Goal: Task Accomplishment & Management: Use online tool/utility

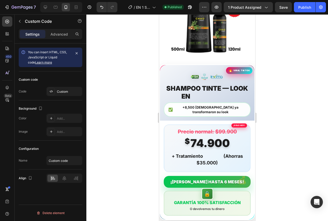
scroll to position [539, 0]
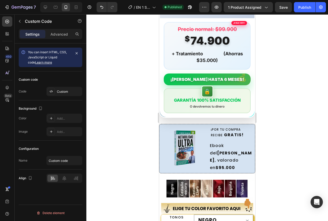
click at [197, 74] on div "¡[PERSON_NAME] HASTA 6 MESES!" at bounding box center [207, 80] width 87 height 12
click at [66, 92] on div "Custom" at bounding box center [69, 92] width 24 height 5
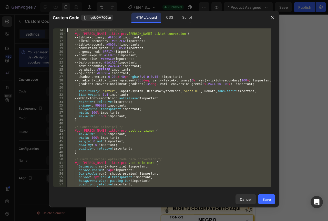
scroll to position [0, 0]
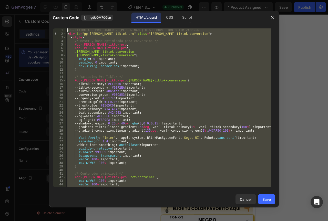
drag, startPoint x: 196, startPoint y: 187, endPoint x: 67, endPoint y: 12, distance: 217.4
click at [67, 12] on div "Custom Code .gdUQM70Gsn HTML/Liquid CSS Script <!-- FIN TIKTOK ADS PRO BANNER -…" at bounding box center [164, 109] width 231 height 197
click at [157, 60] on div "<!-- TIKTOK ADS PRO BANNER - CHAO CANAS HIGH CONVERSION OPTIMIZADO --> < div id…" at bounding box center [168, 107] width 205 height 159
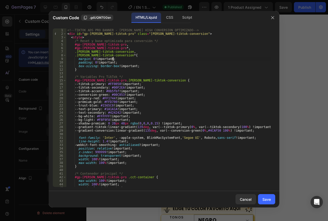
click at [157, 60] on div "<!-- TIKTOK ADS PRO BANNER - CHAO CANAS HIGH CONVERSION OPTIMIZADO --> < div id…" at bounding box center [168, 111] width 205 height 166
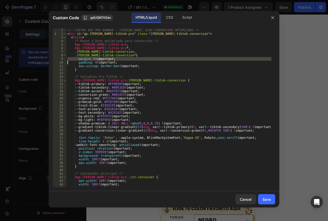
click at [157, 60] on div "<!-- TIKTOK ADS PRO BANNER - CHAO CANAS HIGH CONVERSION OPTIMIZADO --> < div id…" at bounding box center [168, 111] width 205 height 166
type textarea "</div> <!-- FIN TIKTOK ADS PRO BANNER - CHAO CANAS HIGH CONVERSION OPTIMIZADO -…"
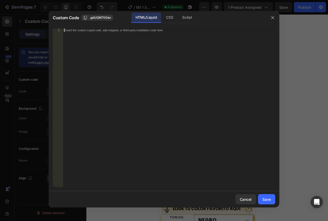
paste textarea "<!-- FIN TIKTOK ADS PRO BANNER - CHAO CANAS HIGH CONVERSION OPTIMIZADO GEMPAGES…"
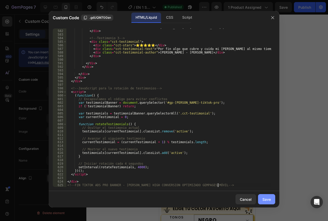
click at [264, 199] on div "Save" at bounding box center [267, 199] width 8 height 5
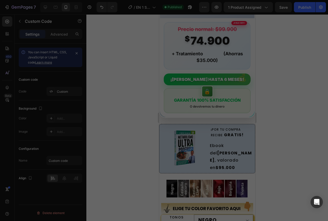
type textarea "</div> <!-- FIN TIKTOK ADS PRO BANNER - CHAO CANAS HIGH CONVERSION OPTIMIZADO G…"
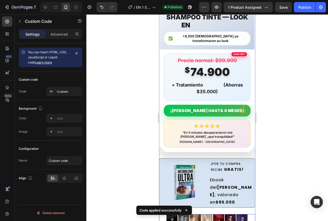
scroll to position [487, 0]
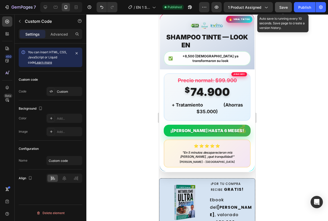
click at [280, 10] on button "Save" at bounding box center [283, 7] width 17 height 10
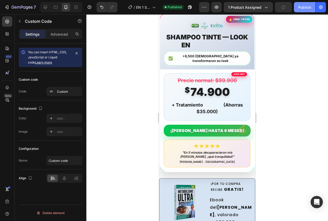
click at [302, 9] on div "Publish" at bounding box center [305, 7] width 13 height 5
click at [194, 101] on div "+ Tratamiento GRATIS (Ahorras $35.000)" at bounding box center [208, 108] width 80 height 14
click at [66, 92] on div "Custom" at bounding box center [69, 92] width 24 height 5
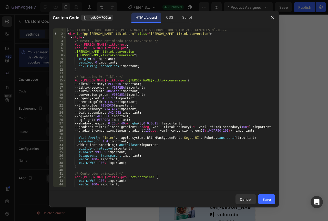
click at [138, 74] on div "<!-- TIKTOK ADS PRO BANNER - CHAO CANAS HIGH CONVERSION OPTIMIZADO GEMPAGES MÓV…" at bounding box center [168, 111] width 205 height 166
type textarea "</div> <!-- FIN TIKTOK ADS PRO BANNER - CHAO CANAS HIGH CONVERSION OPTIMIZADO G…"
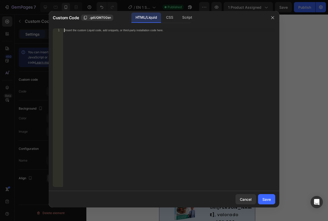
paste textarea "</html>"
type textarea "</html>"
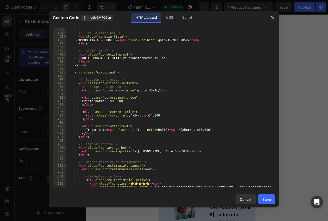
scroll to position [1644, 0]
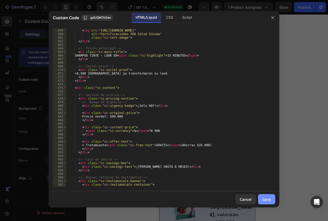
click at [268, 200] on div "Save" at bounding box center [267, 199] width 8 height 5
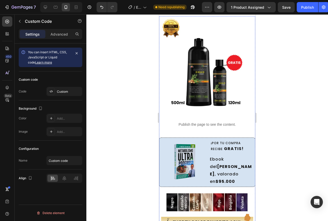
scroll to position [232, 0]
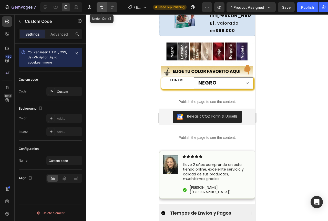
click at [102, 9] on icon "Undo/Redo" at bounding box center [101, 7] width 5 height 5
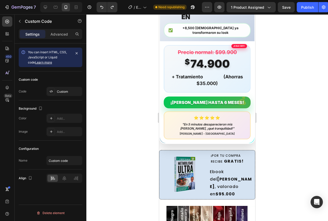
scroll to position [411, 0]
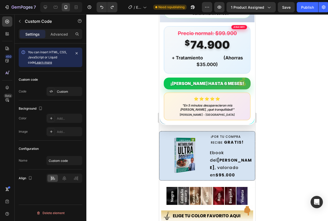
click at [188, 96] on div "⭐⭐⭐⭐⭐ "Por fin algo que cubre y cuida mi cabello al mismo tiempo." Blanca Gómez…" at bounding box center [207, 106] width 81 height 21
click at [65, 92] on div "Custom" at bounding box center [69, 92] width 24 height 5
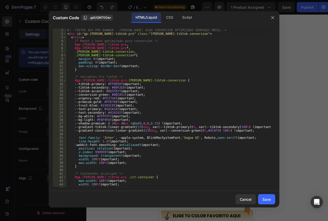
click at [110, 91] on div "<!-- TIKTOK ADS PRO BANNER - CHAO CANAS HIGH CONVERSION OPTIMIZADO GEMPAGES MÓV…" at bounding box center [168, 111] width 205 height 166
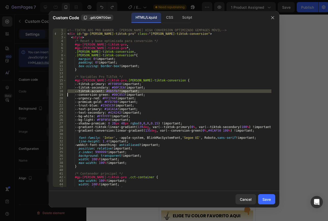
click at [110, 91] on div "<!-- TIKTOK ADS PRO BANNER - CHAO CANAS HIGH CONVERSION OPTIMIZADO GEMPAGES MÓV…" at bounding box center [168, 111] width 205 height 166
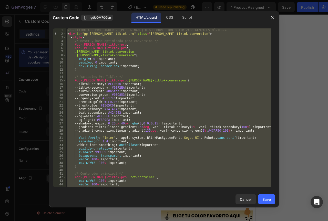
click at [110, 91] on div "<!-- TIKTOK ADS PRO BANNER - CHAO CANAS HIGH CONVERSION OPTIMIZADO GEMPAGES MÓV…" at bounding box center [168, 111] width 205 height 166
type textarea "</div> <!-- FIN TIKTOK ADS PRO BANNER - CHAO CANAS HIGH CONVERSION OPTIMIZADO G…"
click at [272, 16] on icon "button" at bounding box center [273, 18] width 4 height 4
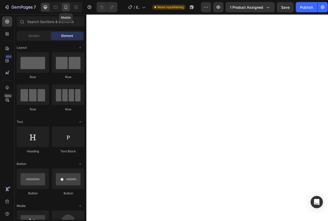
click at [66, 7] on icon at bounding box center [65, 7] width 5 height 5
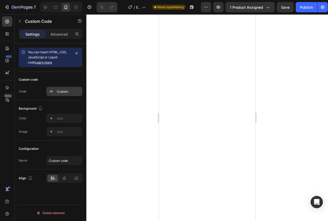
click at [60, 92] on div "Custom" at bounding box center [69, 92] width 24 height 5
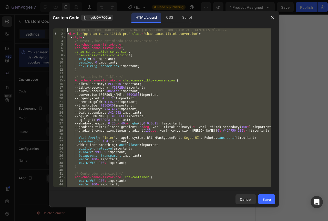
drag, startPoint x: 232, startPoint y: 186, endPoint x: 90, endPoint y: -3, distance: 236.5
click at [90, 0] on html "7 Version history / EN 1 SHAMPOO CANAS (ÁNGULO TINTE NADA MAS) Need republishin…" at bounding box center [164, 0] width 328 height 0
type textarea "<!-- TIKTOK ADS PRO BANNER - CHAO CANAS HIGH CONVERSION OPTIMIZADO GEMPAGES MÓV…"
click at [274, 18] on icon "button" at bounding box center [273, 18] width 4 height 4
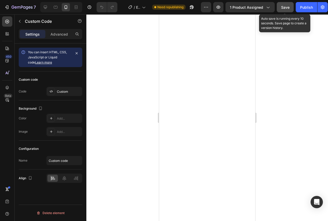
click at [283, 9] on span "Save" at bounding box center [285, 7] width 8 height 4
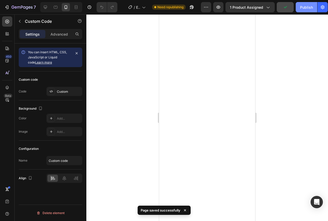
click at [307, 7] on div "Publish" at bounding box center [306, 7] width 13 height 5
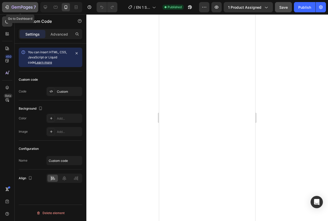
click at [8, 6] on icon "button" at bounding box center [6, 7] width 5 height 5
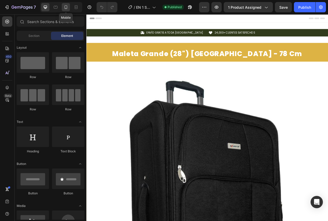
click at [63, 8] on div at bounding box center [66, 7] width 8 height 8
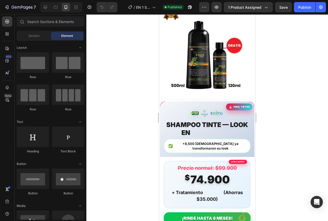
scroll to position [410, 0]
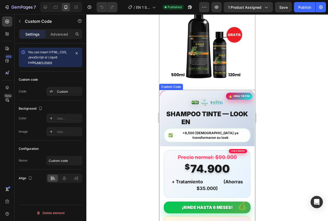
click at [182, 129] on div "+8,500 [DEMOGRAPHIC_DATA] ya transformaron su look" at bounding box center [207, 135] width 87 height 14
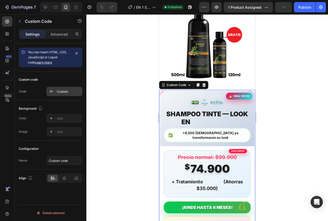
click at [62, 94] on div "Custom" at bounding box center [69, 92] width 24 height 5
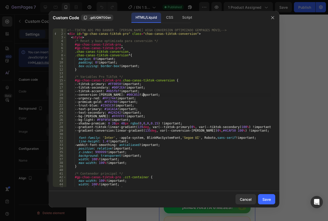
click at [143, 97] on div "<!-- TIKTOK ADS PRO BANNER - [PERSON_NAME] HIGH CONVERSION OPTIMIZADO GEMPAGES …" at bounding box center [168, 111] width 205 height 166
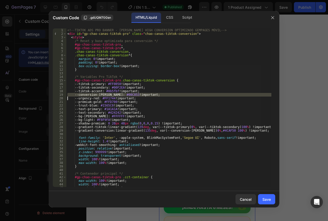
click at [143, 97] on div "<!-- TIKTOK ADS PRO BANNER - [PERSON_NAME] HIGH CONVERSION OPTIMIZADO GEMPAGES …" at bounding box center [168, 107] width 205 height 159
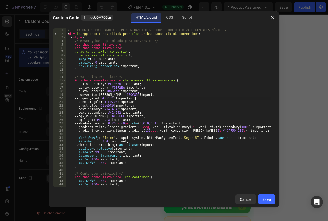
click at [146, 100] on div "<!-- TIKTOK ADS PRO BANNER - [PERSON_NAME] HIGH CONVERSION OPTIMIZADO GEMPAGES …" at bounding box center [168, 111] width 205 height 166
click at [146, 100] on div "<!-- TIKTOK ADS PRO BANNER - CHAO CANAS HIGH CONVERSION OPTIMIZADO GEMPAGES MÓV…" at bounding box center [168, 111] width 205 height 166
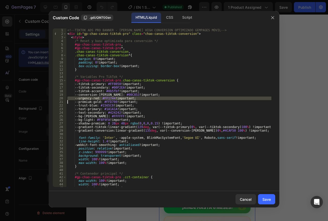
click at [146, 100] on div "<!-- TIKTOK ADS PRO BANNER - CHAO CANAS HIGH CONVERSION OPTIMIZADO GEMPAGES MÓV…" at bounding box center [168, 111] width 205 height 166
type textarea "</div> <!-- FIN TIKTOK ADS PRO BANNER - CHAO CANAS HIGH CONVERSION OPTIMIZADO G…"
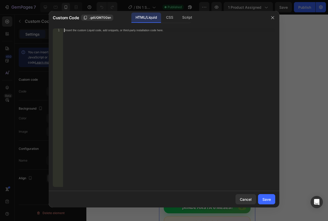
paste textarea "min-"
type textarea "min-"
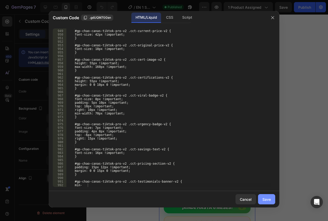
click at [264, 198] on div "Save" at bounding box center [267, 199] width 8 height 5
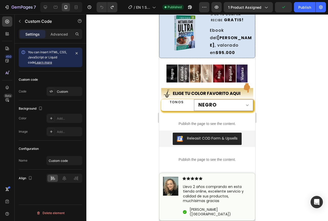
scroll to position [641, 0]
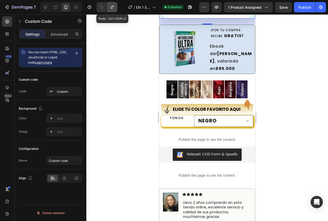
click at [112, 9] on icon "Undo/Redo" at bounding box center [112, 7] width 5 height 5
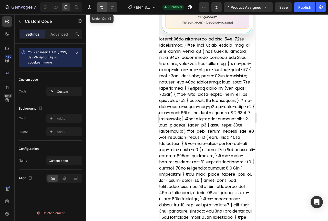
click at [100, 9] on icon "Undo/Redo" at bounding box center [101, 7] width 5 height 5
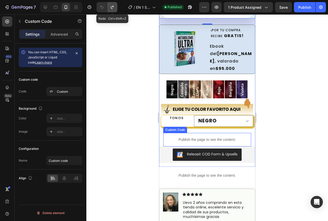
click at [114, 7] on icon "Undo/Redo" at bounding box center [112, 7] width 5 height 5
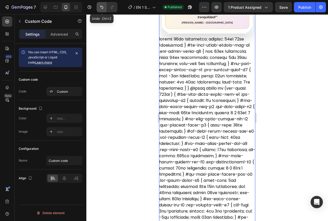
click at [101, 10] on button "Undo/Redo" at bounding box center [102, 7] width 10 height 10
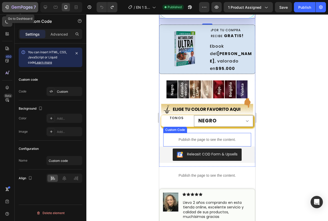
click at [18, 10] on div "7" at bounding box center [24, 7] width 24 height 6
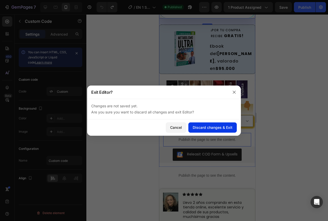
click at [200, 129] on div "Discard changes & Exit" at bounding box center [213, 127] width 40 height 5
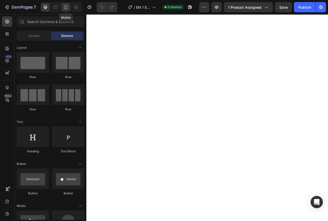
click at [66, 8] on icon at bounding box center [65, 7] width 5 height 5
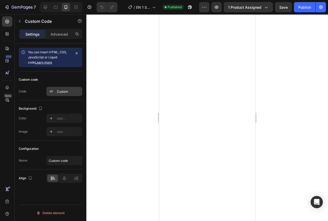
click at [63, 94] on div "Custom" at bounding box center [69, 92] width 24 height 5
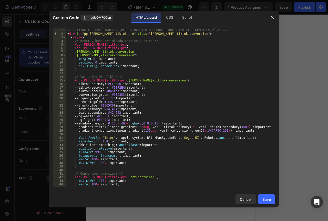
click at [114, 94] on div "<!-- TIKTOK ADS PRO BANNER - [PERSON_NAME] HIGH CONVERSION OPTIMIZADO GEMPAGES …" at bounding box center [168, 111] width 205 height 166
type textarea "--conversion-green: #00C853 !important; --urgency-red: #FF1744 !important;"
click at [199, 72] on div "<!-- TIKTOK ADS PRO BANNER - [PERSON_NAME] HIGH CONVERSION OPTIMIZADO GEMPAGES …" at bounding box center [168, 111] width 205 height 166
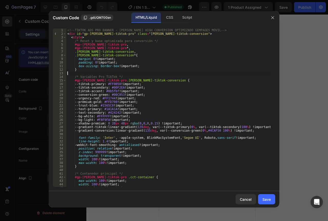
click at [199, 72] on div "<!-- TIKTOK ADS PRO BANNER - [PERSON_NAME] HIGH CONVERSION OPTIMIZADO GEMPAGES …" at bounding box center [168, 111] width 205 height 166
click at [199, 72] on div "<!-- TIKTOK ADS PRO BANNER - CHAO CANAS HIGH CONVERSION OPTIMIZADO GEMPAGES MÓV…" at bounding box center [168, 111] width 205 height 166
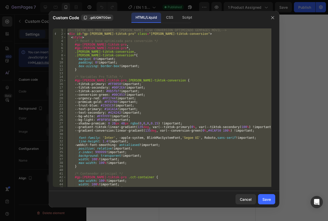
click at [126, 116] on div "<!-- TIKTOK ADS PRO BANNER - CHAO CANAS HIGH CONVERSION OPTIMIZADO GEMPAGES MÓV…" at bounding box center [168, 107] width 205 height 159
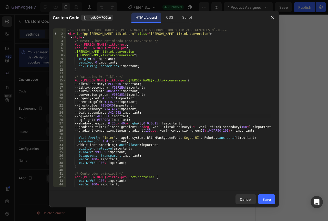
click at [126, 116] on div "<!-- TIKTOK ADS PRO BANNER - CHAO CANAS HIGH CONVERSION OPTIMIZADO GEMPAGES MÓV…" at bounding box center [168, 111] width 205 height 166
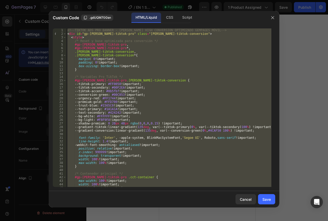
click at [126, 116] on div "<!-- TIKTOK ADS PRO BANNER - CHAO CANAS HIGH CONVERSION OPTIMIZADO GEMPAGES MÓV…" at bounding box center [168, 111] width 205 height 166
type textarea "</div> <!-- FIN TIKTOK ADS PRO BANNER - CHAO CANAS HIGH CONVERSION OPTIMIZADO G…"
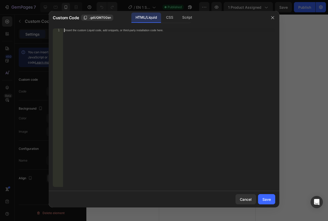
paste textarea "<!-- FIN TIKTOK ADS PRO BANNER V3 -->"
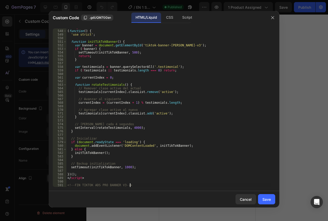
scroll to position [1964, 0]
click at [264, 201] on div "Save" at bounding box center [267, 199] width 8 height 5
type textarea "<!-- FIN TIKTOK ADS PRO BANNER V3 -->"
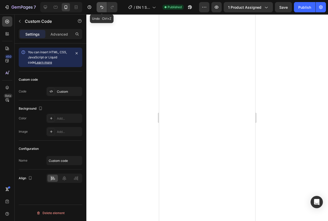
click at [101, 9] on icon "Undo/Redo" at bounding box center [101, 7] width 5 height 5
click at [68, 91] on div "Custom" at bounding box center [69, 92] width 24 height 5
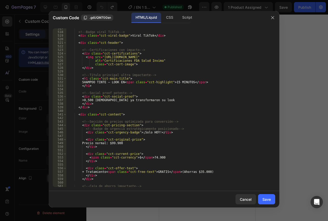
scroll to position [1870, 0]
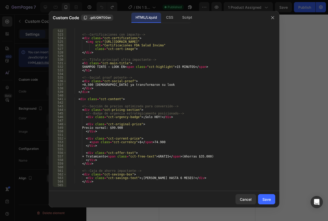
click at [150, 143] on div "< div class = "cct-header" > <!-- Certificaciones con impacto --> < div class =…" at bounding box center [168, 109] width 205 height 166
click at [149, 142] on div "< div class = "cct-header" > <!-- Certificaciones con impacto --> < div class =…" at bounding box center [168, 109] width 205 height 166
type textarea "<span class="cct-currency">$</span>84.900"
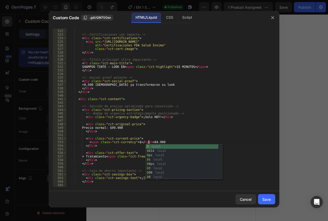
click at [161, 136] on div "< div class = "cct-header" > <!-- Certificaciones con impacto --> < div class =…" at bounding box center [168, 109] width 205 height 166
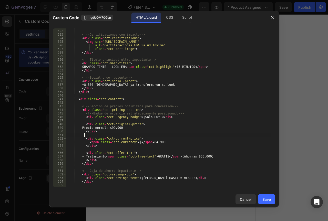
scroll to position [0, 1]
click at [117, 128] on div "< div class = "cct-header" > <!-- Certificaciones con impacto --> < div class =…" at bounding box center [168, 109] width 205 height 166
type textarea "Precio normal: $109.900"
click at [270, 204] on button "Save" at bounding box center [266, 199] width 17 height 10
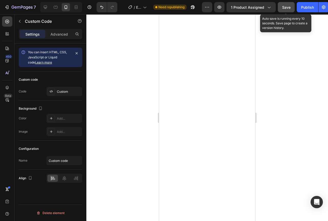
click at [283, 6] on span "Save" at bounding box center [286, 7] width 8 height 4
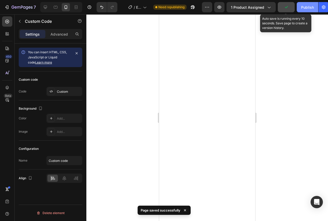
click at [304, 7] on div "Publish" at bounding box center [307, 7] width 13 height 5
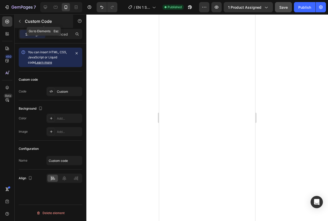
click at [20, 23] on button "button" at bounding box center [20, 21] width 8 height 8
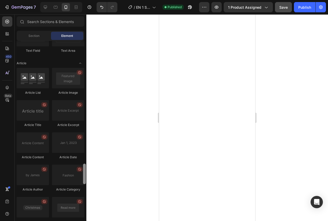
scroll to position [1375, 0]
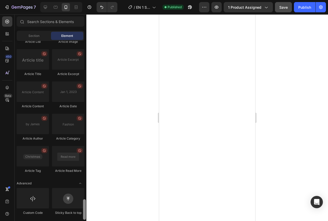
drag, startPoint x: 86, startPoint y: 115, endPoint x: 86, endPoint y: 227, distance: 111.8
click at [86, 0] on html "7 Version history / EN 1 SHAMPOO CANAS (ÁNGULO TINTE NADA MAS) Published Previe…" at bounding box center [164, 0] width 328 height 0
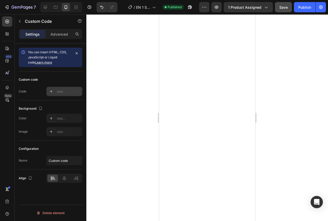
click at [62, 92] on div "Add..." at bounding box center [69, 92] width 24 height 5
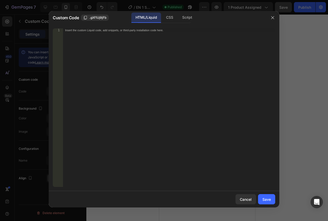
click at [108, 73] on div "Insert the custom Liquid code, add snippets, or third-party installation code h…" at bounding box center [169, 111] width 212 height 166
paste textarea "</style>"
type textarea "</style>"
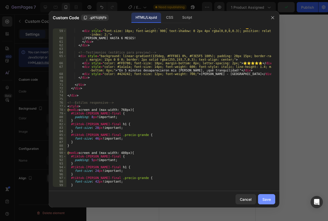
click at [273, 203] on button "Save" at bounding box center [266, 199] width 17 height 10
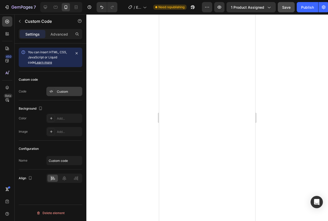
click at [65, 92] on div "Custom" at bounding box center [69, 92] width 24 height 5
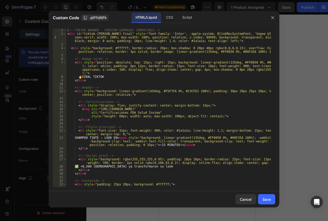
click at [95, 94] on div "<!-- TIKTOK BANNER - VERSION GEMPAGES COMPATIBLE --> < div id = "tiktok-chao-ca…" at bounding box center [168, 111] width 205 height 166
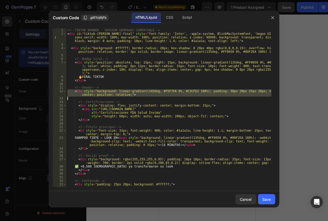
click at [95, 94] on div "<!-- TIKTOK BANNER - VERSION GEMPAGES COMPATIBLE --> < div id = "tiktok-chao-ca…" at bounding box center [168, 111] width 205 height 166
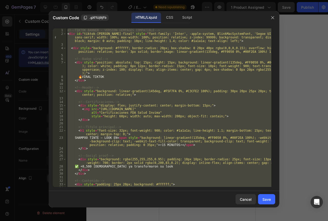
click at [95, 94] on div "<!-- TIKTOK BANNER - VERSION GEMPAGES COMPATIBLE --> < div id = "tiktok-chao-ca…" at bounding box center [168, 111] width 205 height 166
type textarea "} </style>"
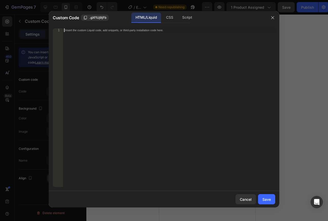
paste textarea "<!-- FIN TIKTOK BANNER OPTIMIZADO GEMPAGES MÓVIL -->"
type textarea "<!-- FIN TIKTOK BANNER OPTIMIZADO GEMPAGES MÓVIL -->"
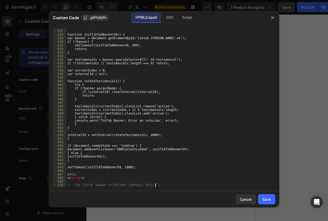
scroll to position [2247, 0]
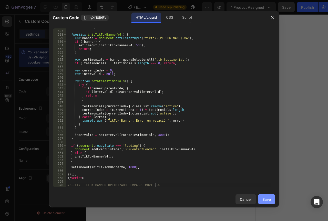
click at [270, 199] on div "Save" at bounding box center [267, 199] width 8 height 5
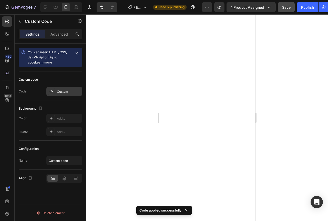
click at [61, 88] on div "Custom" at bounding box center [64, 91] width 36 height 9
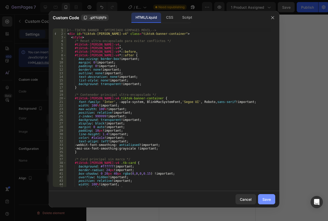
click at [266, 200] on div "Save" at bounding box center [267, 199] width 8 height 5
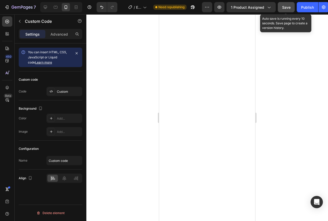
click at [289, 6] on span "Save" at bounding box center [286, 7] width 8 height 4
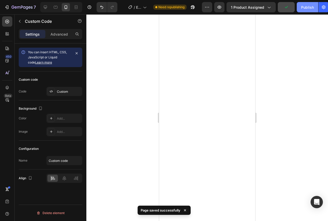
click at [303, 5] on div "Publish" at bounding box center [307, 7] width 13 height 5
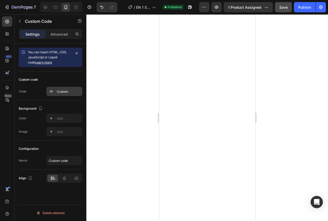
click at [65, 94] on div "Custom" at bounding box center [64, 91] width 36 height 9
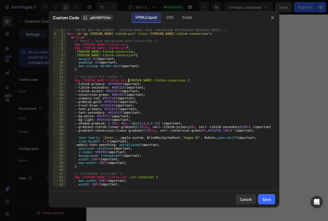
click at [129, 82] on div "<!-- TIKTOK ADS PRO BANNER - CHAO CANAS HIGH CONVERSION OPTIMIZADO GEMPAGES MÓV…" at bounding box center [168, 111] width 205 height 166
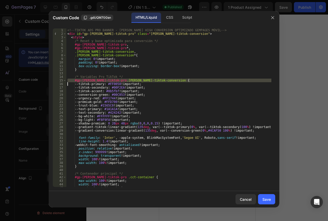
click at [129, 82] on div "<!-- TIKTOK ADS PRO BANNER - CHAO CANAS HIGH CONVERSION OPTIMIZADO GEMPAGES MÓV…" at bounding box center [168, 111] width 205 height 166
type textarea "</div> <!-- FIN TIKTOK ADS PRO BANNER - CHAO CANAS HIGH CONVERSION OPTIMIZADO G…"
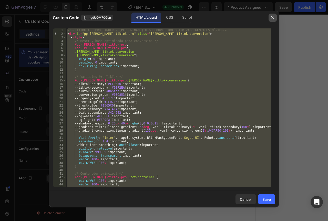
click at [273, 18] on icon "button" at bounding box center [273, 18] width 4 height 4
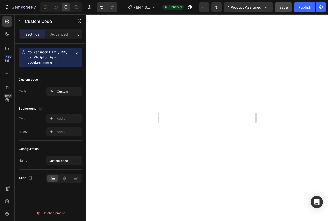
drag, startPoint x: 210, startPoint y: 1, endPoint x: 142, endPoint y: 32, distance: 75.0
click at [142, 32] on div at bounding box center [207, 117] width 242 height 207
click at [65, 94] on div "Custom" at bounding box center [69, 92] width 24 height 5
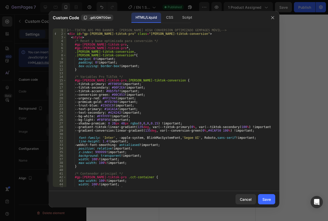
click at [90, 96] on div "<!-- TIKTOK ADS PRO BANNER - CHAO CANAS HIGH CONVERSION OPTIMIZADO GEMPAGES MÓV…" at bounding box center [168, 111] width 205 height 166
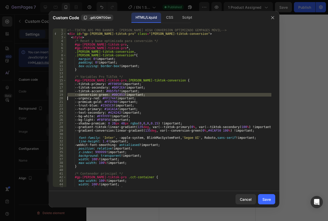
click at [90, 96] on div "<!-- TIKTOK ADS PRO BANNER - CHAO CANAS HIGH CONVERSION OPTIMIZADO GEMPAGES MÓV…" at bounding box center [168, 111] width 205 height 166
type textarea "</div> <!-- FIN TIKTOK ADS PRO BANNER - CHAO CANAS HIGH CONVERSION OPTIMIZADO G…"
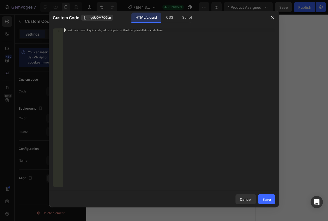
paste textarea "<!-- FIN SHAMPOO TINTE OPTIMIZADO GEMPAGES MÓVIL -->"
type textarea "<!-- FIN SHAMPOO TINTE OPTIMIZADO GEMPAGES MÓVIL -->"
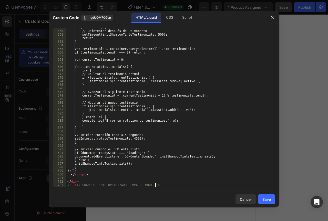
scroll to position [2366, 0]
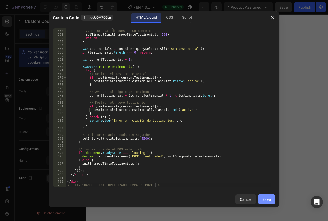
click at [273, 199] on button "Save" at bounding box center [266, 199] width 17 height 10
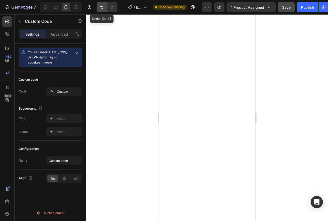
click at [100, 6] on icon "Undo/Redo" at bounding box center [101, 7] width 5 height 5
click at [110, 7] on icon "Undo/Redo" at bounding box center [112, 7] width 5 height 5
click at [105, 7] on button "Undo/Redo" at bounding box center [102, 7] width 10 height 10
click at [64, 94] on div "Custom" at bounding box center [64, 91] width 36 height 9
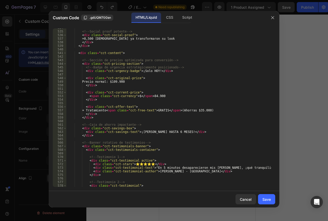
scroll to position [1886, 0]
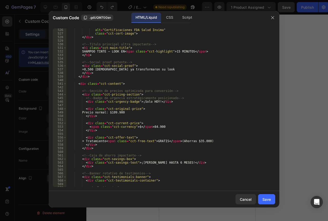
drag, startPoint x: 149, startPoint y: 127, endPoint x: 153, endPoint y: 126, distance: 4.8
click at [149, 127] on div "alt = "Certificaciones FDA Salud Invima" class = "cct-cert-image" > </ div > <!…" at bounding box center [168, 111] width 205 height 166
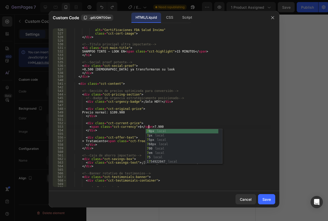
scroll to position [0, 7]
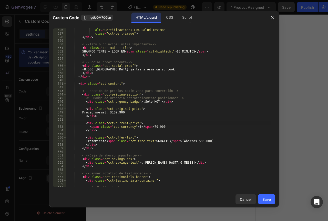
click at [165, 123] on div "alt = "Certificaciones FDA Salud Invima" class = "cct-cert-image" > </ div > <!…" at bounding box center [168, 111] width 205 height 166
type textarea "<div class="cct-current-price">"
click at [268, 198] on div "Save" at bounding box center [267, 199] width 8 height 5
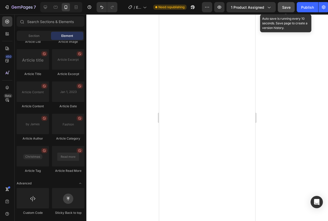
click at [283, 9] on span "Save" at bounding box center [286, 7] width 8 height 4
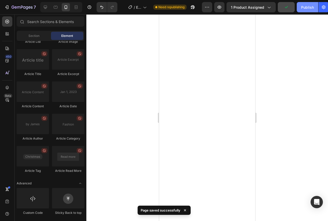
click at [302, 9] on div "Publish" at bounding box center [307, 7] width 13 height 5
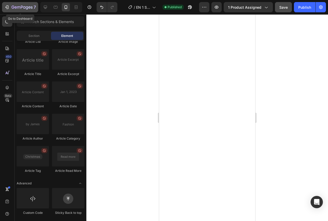
click at [21, 7] on icon "button" at bounding box center [22, 7] width 2 height 3
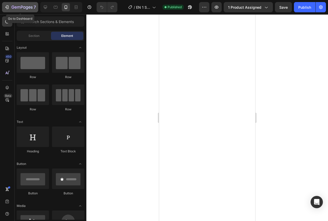
click at [6, 6] on icon "button" at bounding box center [6, 7] width 5 height 5
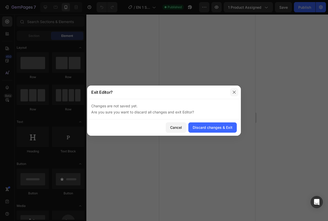
click at [235, 92] on icon "button" at bounding box center [234, 92] width 3 height 3
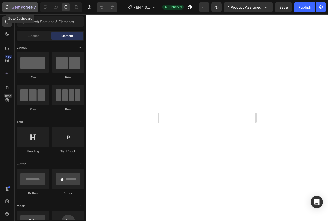
click at [15, 7] on icon "button" at bounding box center [16, 7] width 2 height 2
click at [64, 7] on icon at bounding box center [65, 7] width 5 height 5
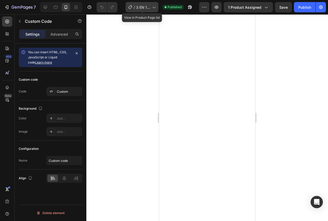
click at [146, 8] on span "3 EN 1 SHAMPOO CANAS" at bounding box center [143, 7] width 14 height 5
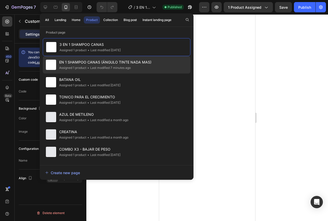
click at [91, 74] on div "EN 1 SHAMPOO [PERSON_NAME] ([PERSON_NAME] TINTE NADA MAS) Assigned 1 product • …" at bounding box center [117, 82] width 148 height 17
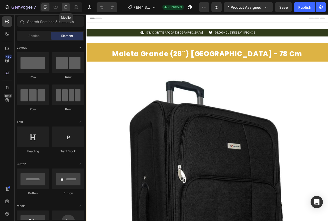
click at [65, 8] on icon at bounding box center [65, 7] width 5 height 5
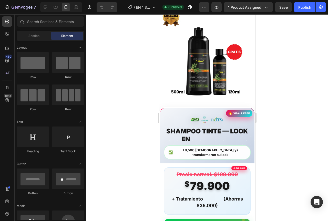
scroll to position [462, 0]
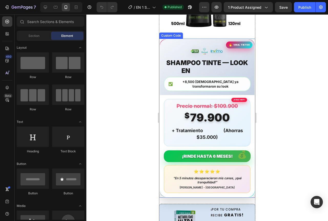
click at [186, 126] on div "+ Tratamiento GRATIS (Ahorras $35.000)" at bounding box center [208, 133] width 80 height 14
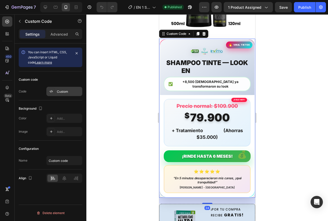
click at [62, 94] on div "Custom" at bounding box center [69, 92] width 24 height 5
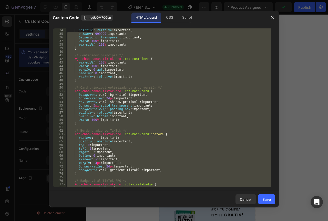
scroll to position [0, 0]
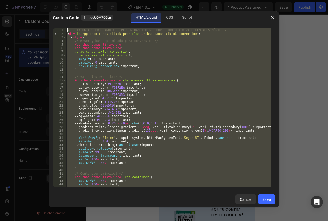
drag, startPoint x: 226, startPoint y: 186, endPoint x: 94, endPoint y: 3, distance: 225.8
click at [94, 3] on div "Custom Code .gdUQM70Gsn HTML/Liquid CSS Script <!-- FIN TIKTOK ADS PRO BANNER -…" at bounding box center [164, 110] width 328 height 221
type textarea "<!-- TIKTOK ADS PRO BANNER - CHAO CANAS HIGH CONVERSION OPTIMIZADO GEMPAGES MÓV…"
click at [271, 18] on icon "button" at bounding box center [273, 18] width 4 height 4
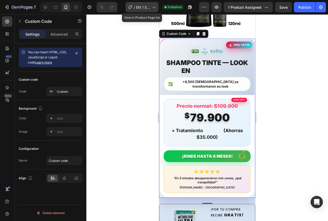
click at [139, 7] on span "EN 1 SHAMPOO CANAS (ÁNGULO TINTE NADA MAS)" at bounding box center [143, 7] width 14 height 5
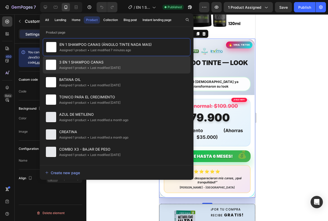
click at [87, 64] on span "3 EN 1 SHAMPOO CANAS" at bounding box center [89, 62] width 61 height 6
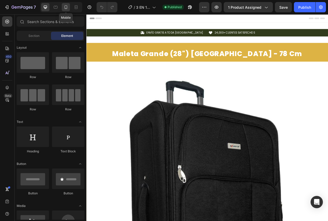
click at [66, 8] on icon at bounding box center [66, 7] width 3 height 4
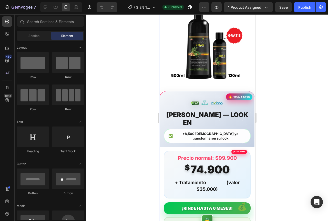
scroll to position [410, 0]
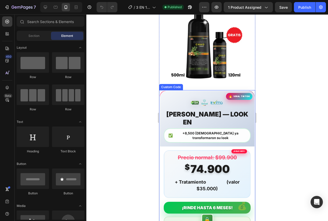
click at [195, 113] on h1 "[PERSON_NAME] — LOOK EN 5 MINUTOS" at bounding box center [207, 118] width 87 height 15
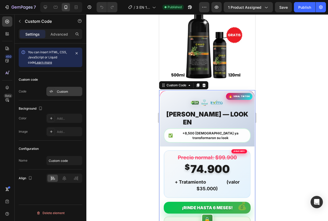
click at [64, 95] on div "Custom" at bounding box center [64, 91] width 36 height 9
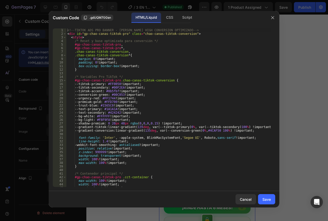
click at [118, 103] on div "<!-- TIKTOK ADS PRO BANNER - [PERSON_NAME] HIGH CONVERSION OPTIMIZADO --> < div…" at bounding box center [168, 111] width 205 height 166
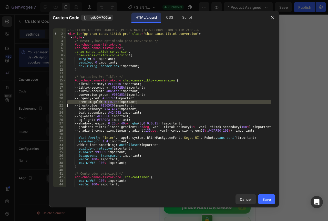
click at [118, 103] on div "<!-- TIKTOK ADS PRO BANNER - [PERSON_NAME] HIGH CONVERSION OPTIMIZADO --> < div…" at bounding box center [168, 111] width 205 height 166
type textarea "</div> <!-- FIN TIKTOK ADS PRO BANNER - [PERSON_NAME] HIGH CONVERSION OPTIMIZAD…"
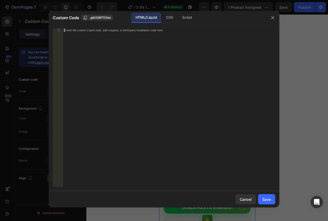
paste textarea "<!-- FIN TIKTOK ADS PRO BANNER - [PERSON_NAME] HIGH CONVERSION OPTIMIZADO GEMPA…"
type textarea "<!-- FIN TIKTOK ADS PRO BANNER - [PERSON_NAME] HIGH CONVERSION OPTIMIZADO GEMPA…"
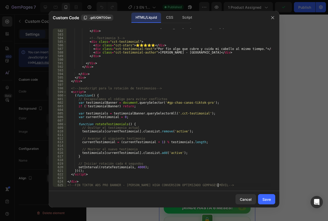
scroll to position [2086, 0]
click at [263, 198] on div "Save" at bounding box center [267, 199] width 8 height 5
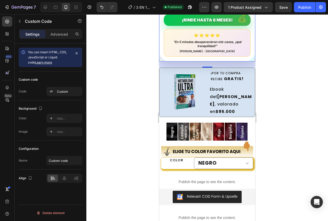
scroll to position [590, 0]
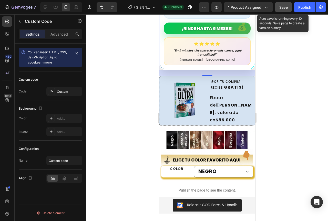
click at [281, 6] on span "Save" at bounding box center [284, 7] width 8 height 4
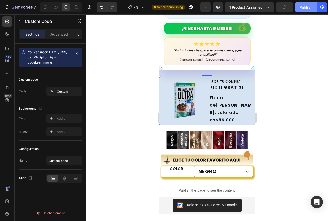
click at [298, 8] on button "Publish" at bounding box center [307, 7] width 22 height 10
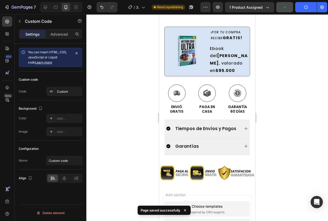
scroll to position [1488, 0]
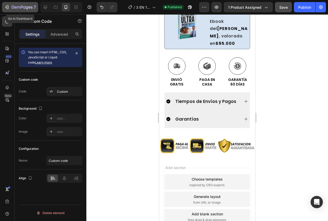
click at [12, 5] on div "7" at bounding box center [24, 7] width 24 height 6
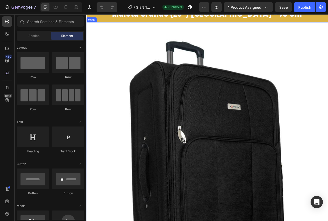
scroll to position [51, 0]
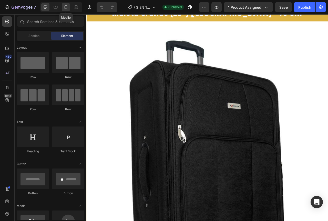
click at [65, 9] on icon at bounding box center [66, 7] width 3 height 4
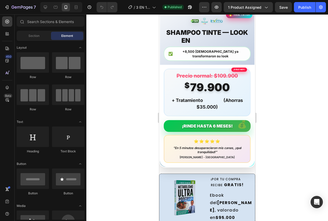
scroll to position [61, 0]
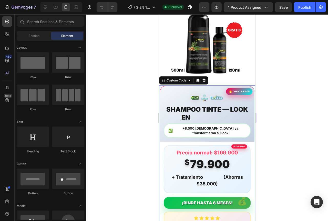
click at [205, 150] on div "Precio normal: $109.900" at bounding box center [208, 152] width 80 height 7
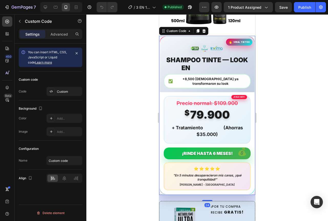
scroll to position [112, 0]
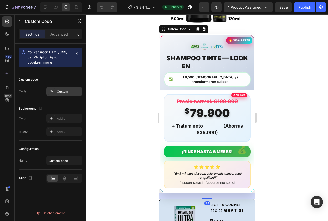
click at [64, 92] on div "Custom" at bounding box center [69, 92] width 24 height 5
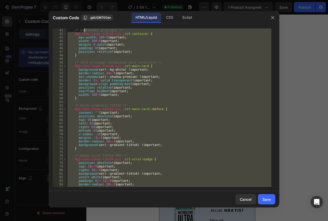
scroll to position [0, 0]
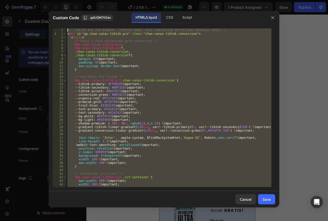
drag, startPoint x: 230, startPoint y: 184, endPoint x: 84, endPoint y: -31, distance: 260.2
click at [84, 0] on html "7 Version history / 3 EN 1 SHAMPOO CANAS Published Preview 1 product assigned S…" at bounding box center [164, 0] width 328 height 0
type textarea "<!-- TIKTOK ADS PRO BANNER - [PERSON_NAME] HIGH CONVERSION OPTIMIZADO GEMPAGES …"
click at [246, 198] on div "Cancel" at bounding box center [246, 199] width 12 height 5
